Goal: Task Accomplishment & Management: Complete application form

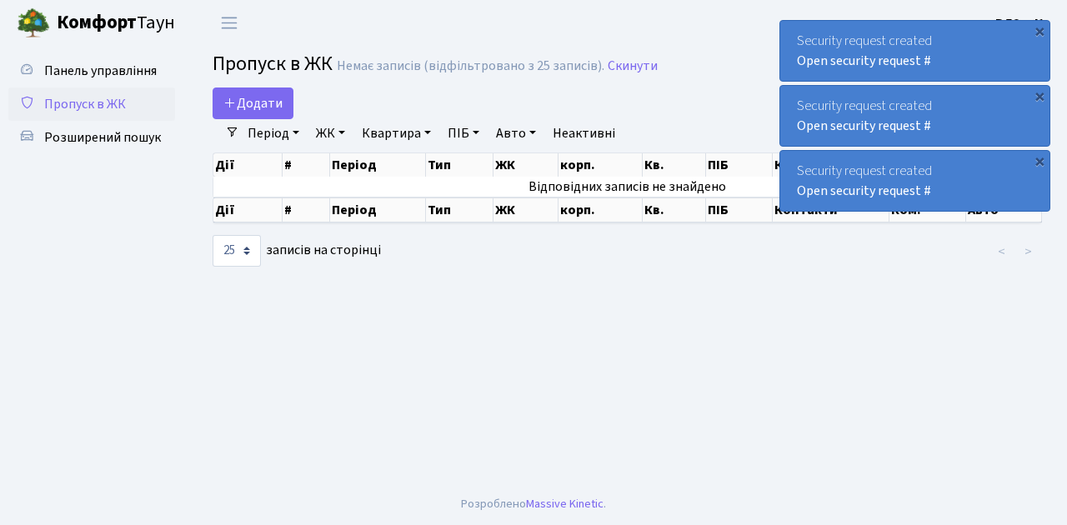
select select "25"
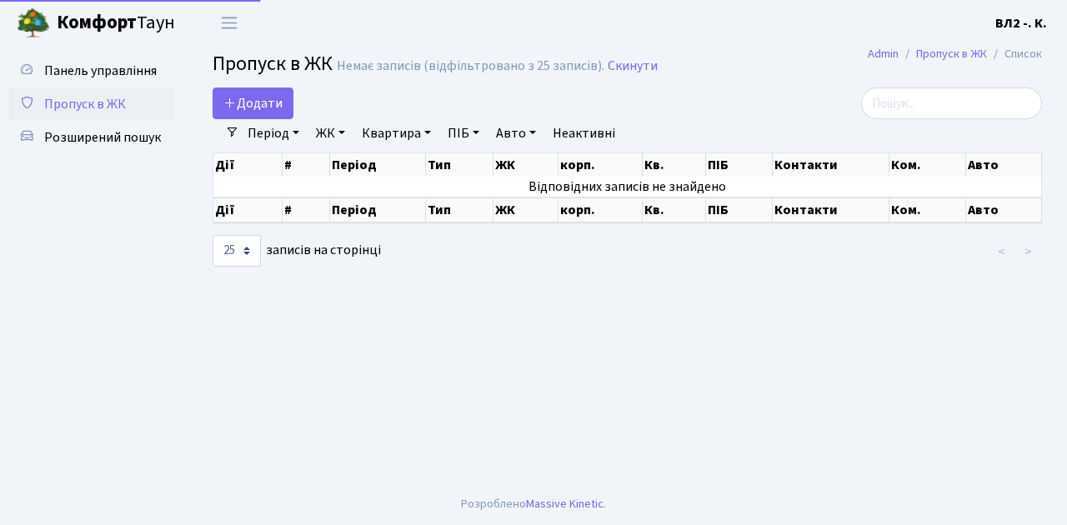
select select "25"
click at [277, 129] on link "Період" at bounding box center [273, 133] width 65 height 28
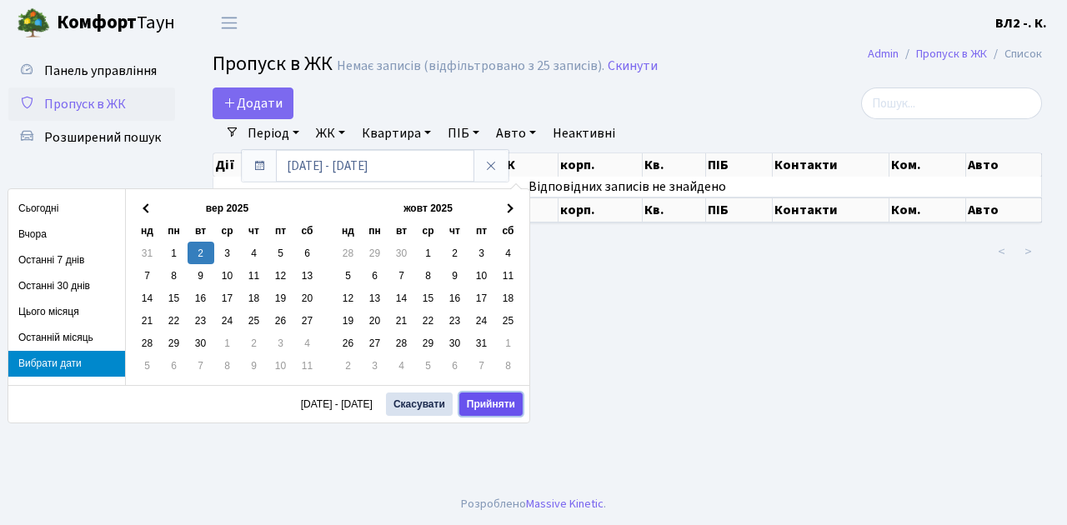
click at [487, 401] on button "Прийняти" at bounding box center [490, 404] width 63 height 23
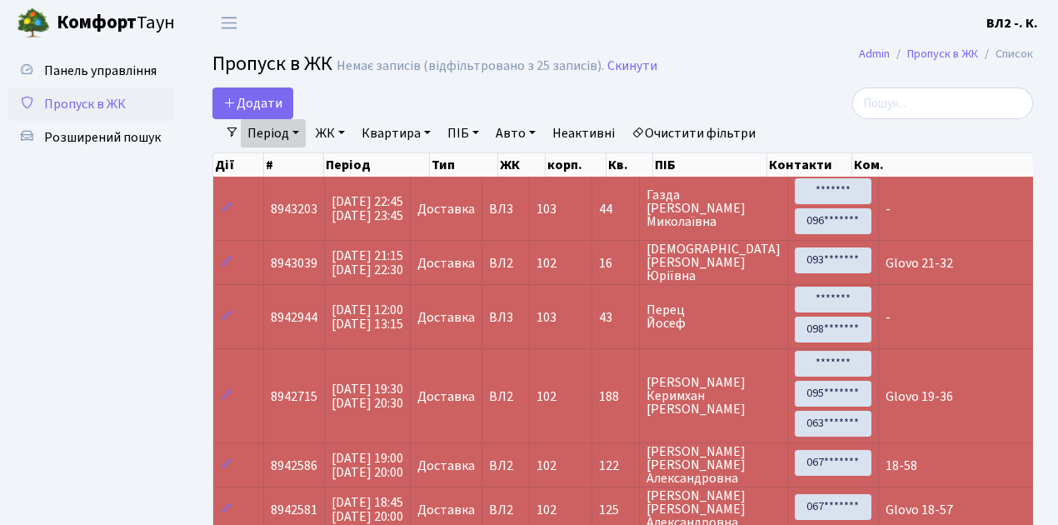
click at [78, 108] on span "Пропуск в ЖК" at bounding box center [85, 104] width 82 height 18
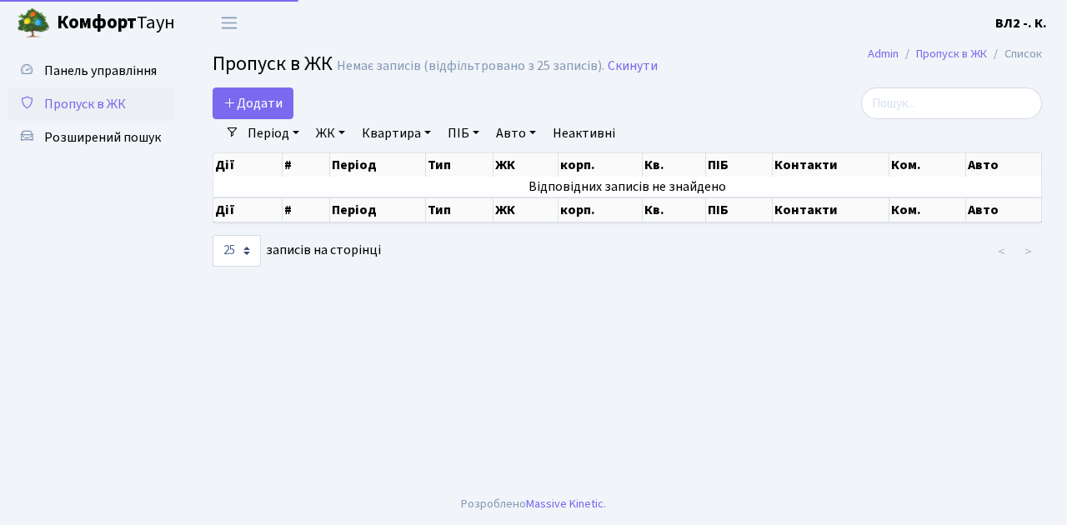
select select "25"
click at [278, 98] on span "Додати" at bounding box center [252, 103] width 59 height 18
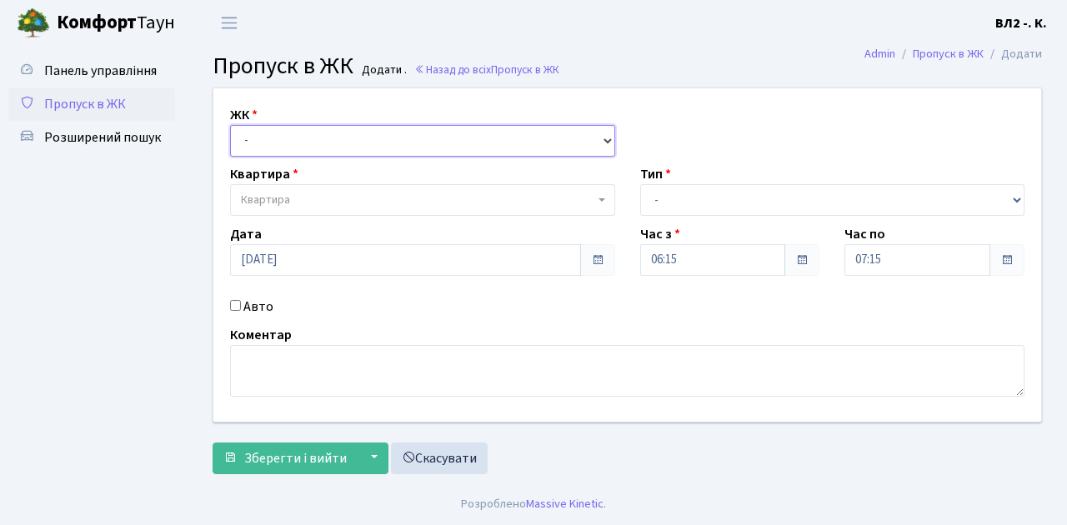
click at [293, 142] on select "- ВЛ1, Ужгородський пров., 4/1 ВЛ2, Голосіївський просп., 76 ВЛ3, пр.Голосіївсь…" at bounding box center [422, 141] width 385 height 32
select select "317"
click at [230, 125] on select "- ВЛ1, Ужгородський пров., 4/1 ВЛ2, Голосіївський просп., 76 ВЛ3, пр.Голосіївсь…" at bounding box center [422, 141] width 385 height 32
select select
click at [329, 202] on span "Квартира" at bounding box center [417, 200] width 353 height 17
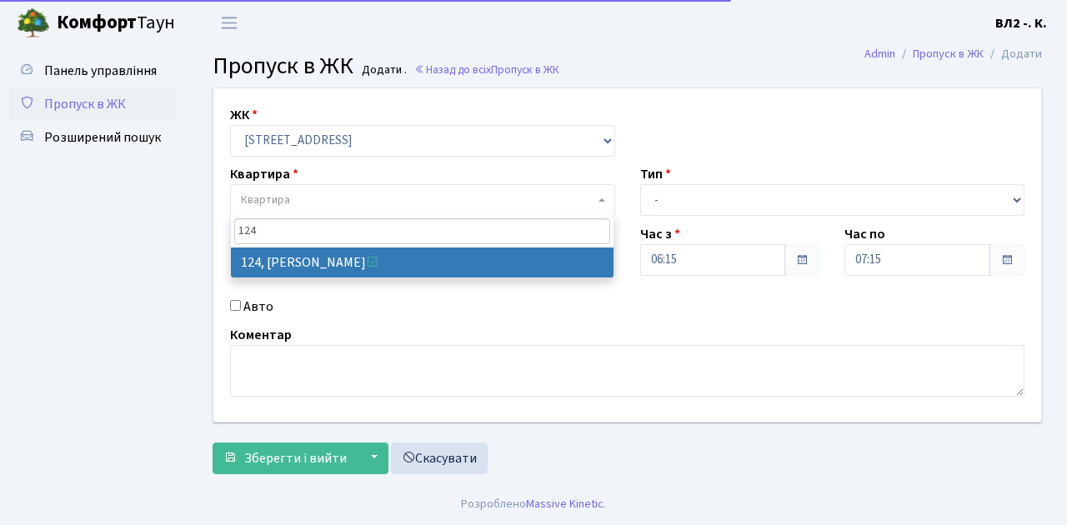
type input "124"
select select "38308"
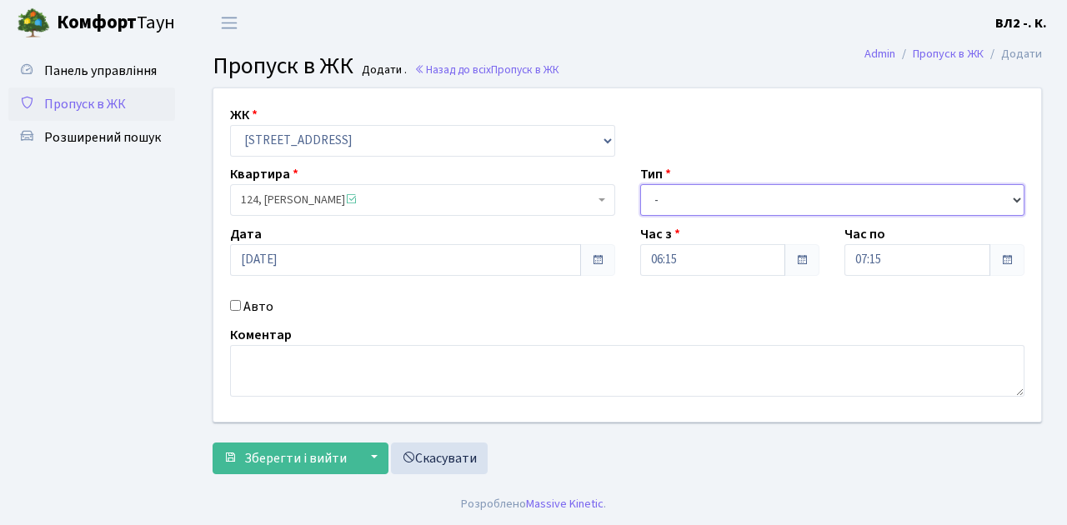
click at [705, 203] on select "- Доставка Таксі Гості Сервіс" at bounding box center [832, 200] width 385 height 32
select select "1"
click at [640, 184] on select "- Доставка Таксі Гості Сервіс" at bounding box center [832, 200] width 385 height 32
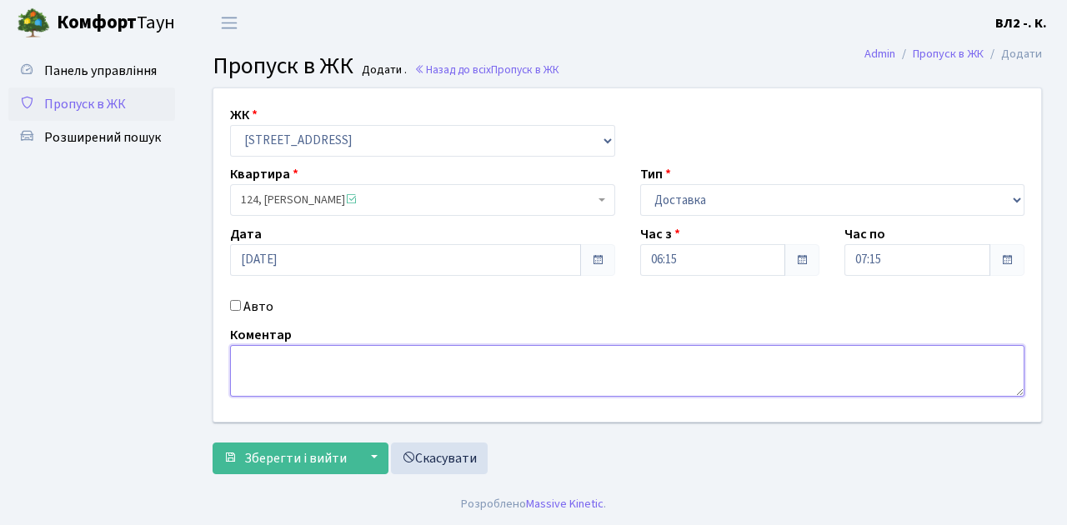
click at [293, 370] on textarea at bounding box center [627, 371] width 794 height 52
type textarea "Time it"
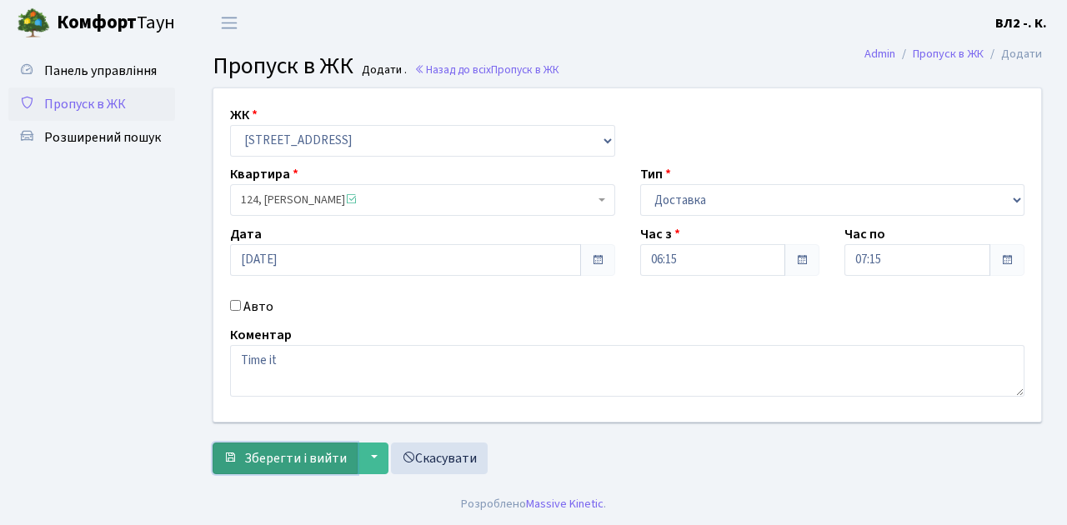
click at [282, 457] on span "Зберегти і вийти" at bounding box center [295, 458] width 103 height 18
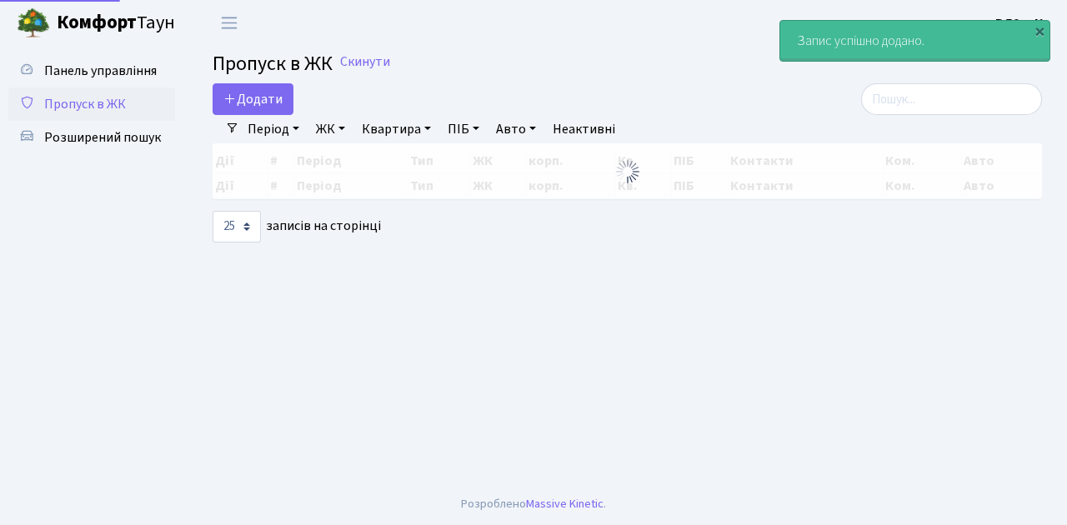
select select "25"
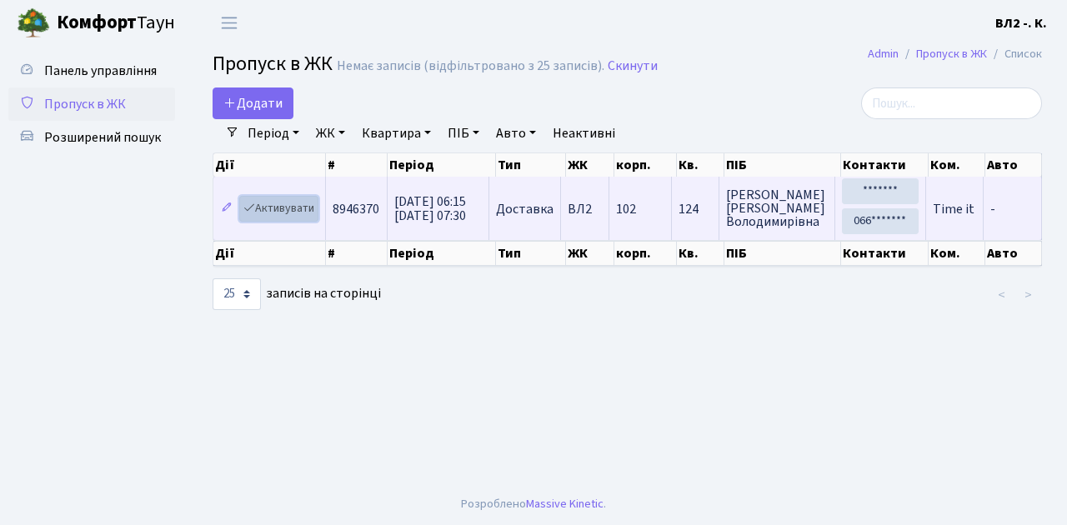
click at [276, 202] on link "Активувати" at bounding box center [278, 209] width 79 height 26
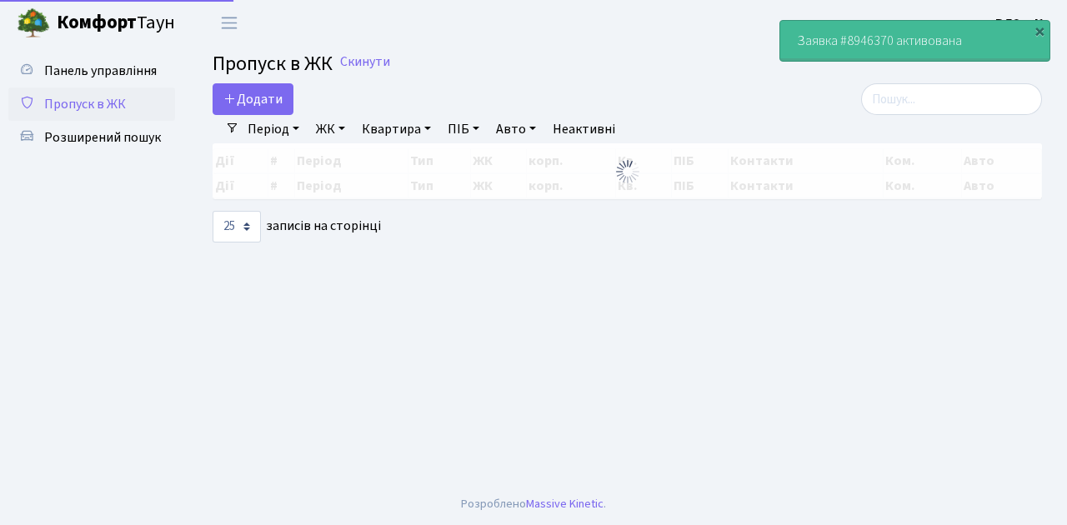
select select "25"
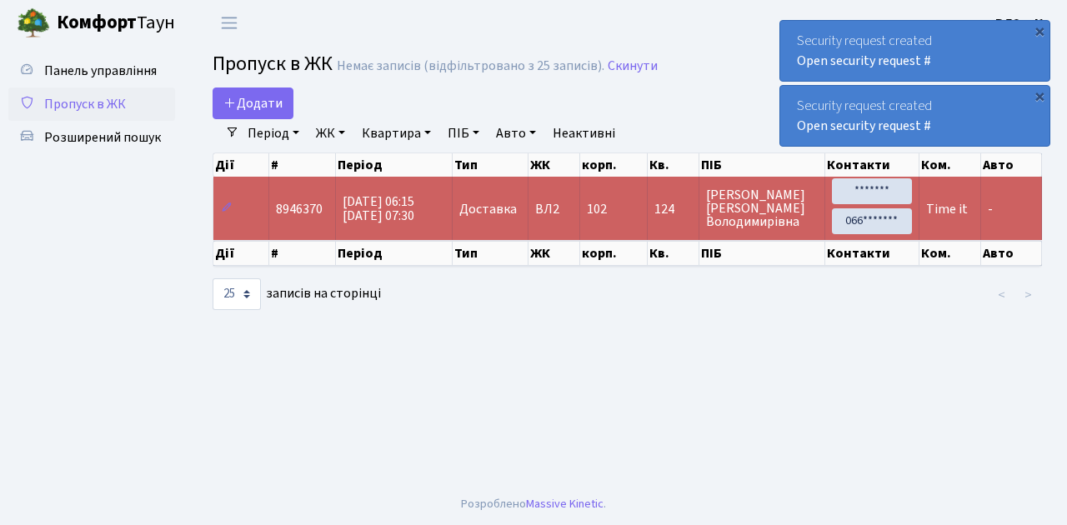
click at [93, 107] on span "Пропуск в ЖК" at bounding box center [85, 104] width 82 height 18
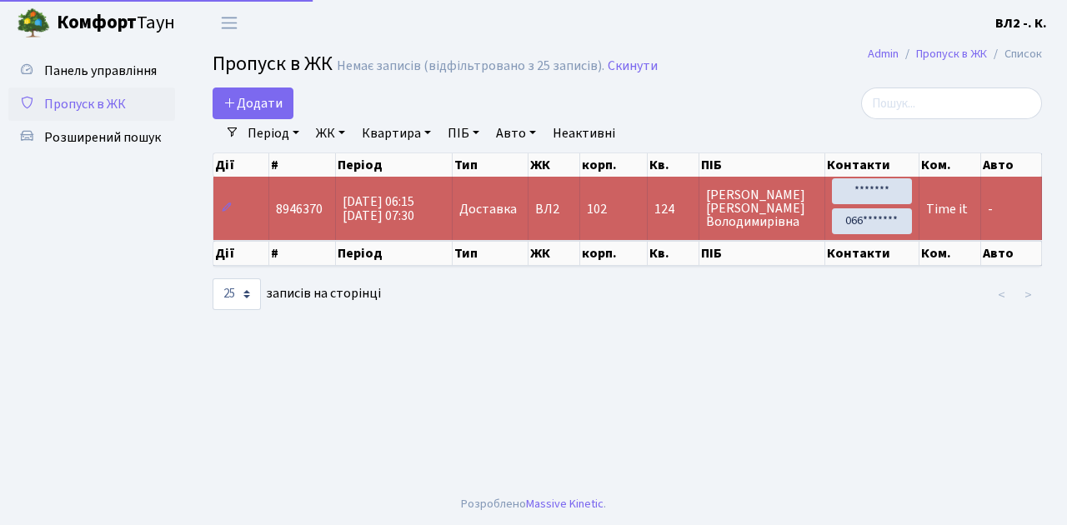
select select "25"
